Goal: Navigation & Orientation: Find specific page/section

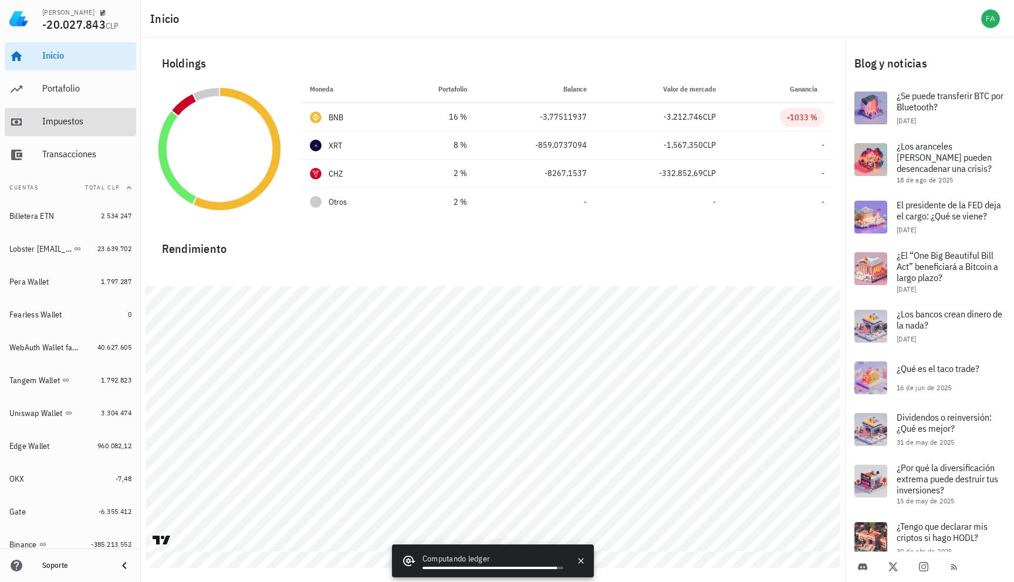
click at [62, 129] on div "Impuestos" at bounding box center [86, 122] width 89 height 26
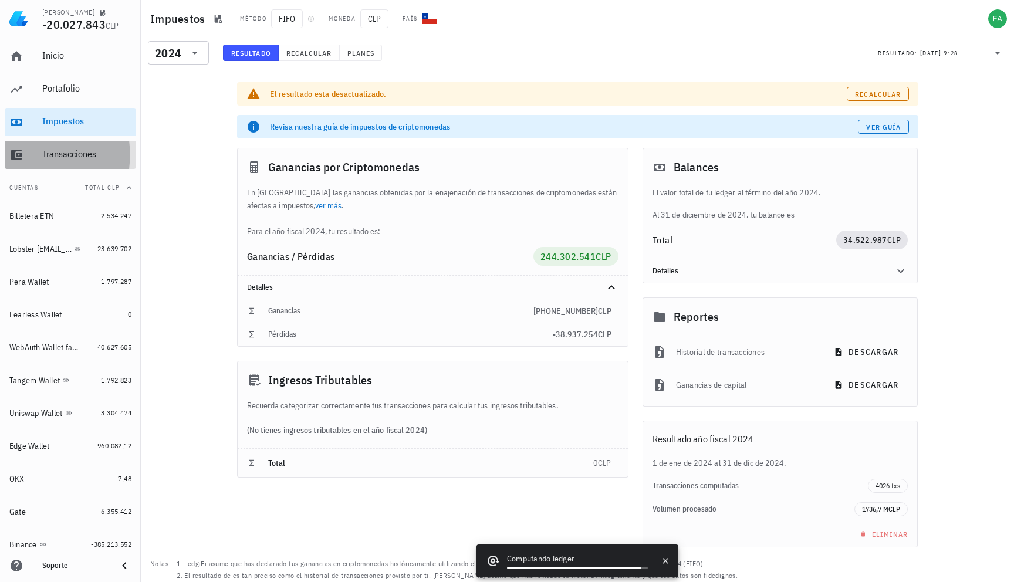
click at [72, 150] on div "Transacciones" at bounding box center [86, 153] width 89 height 11
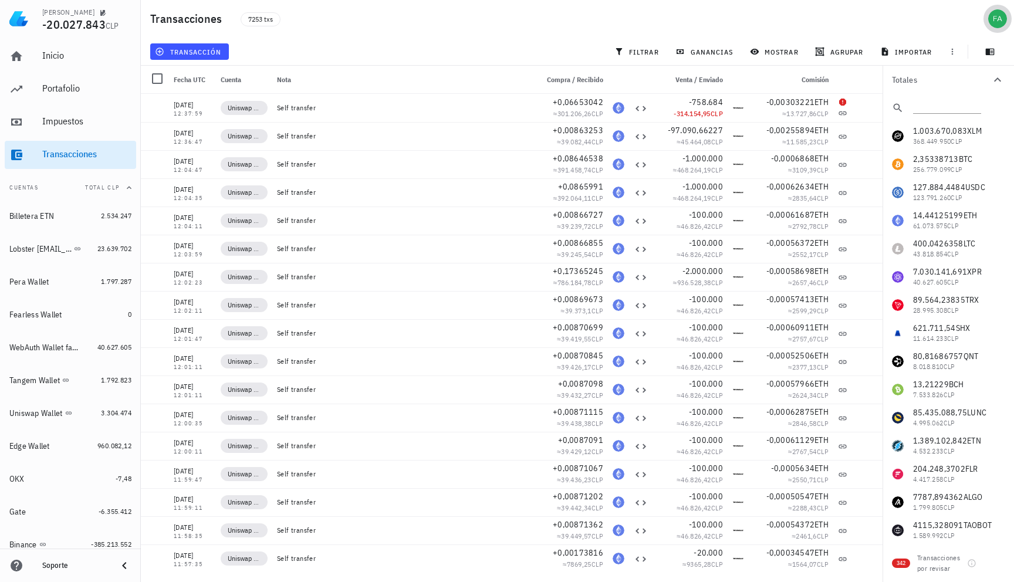
click at [999, 23] on div "avatar" at bounding box center [997, 18] width 19 height 19
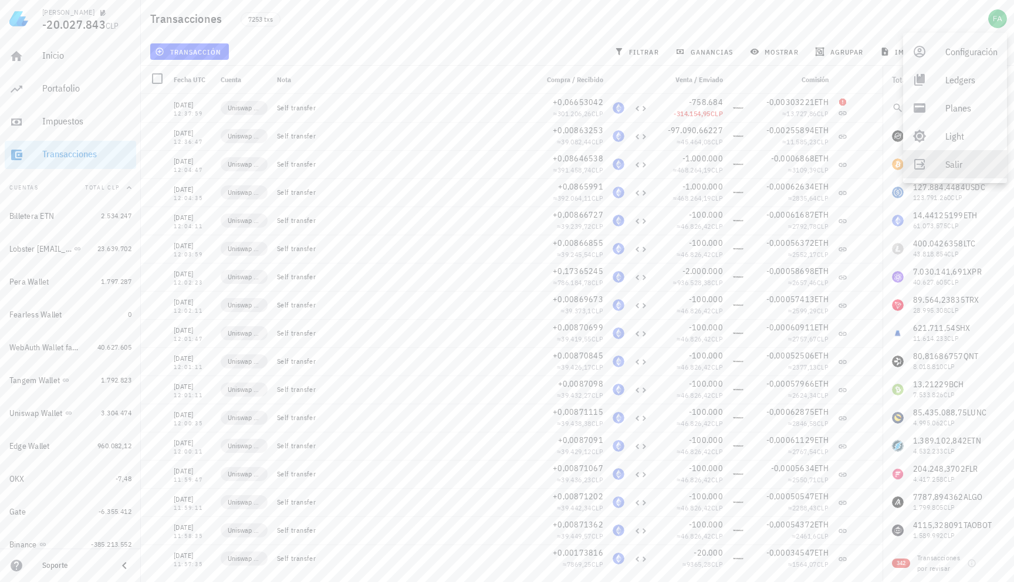
click at [956, 159] on div "Salir" at bounding box center [971, 164] width 52 height 23
